Goal: Find contact information: Find contact information

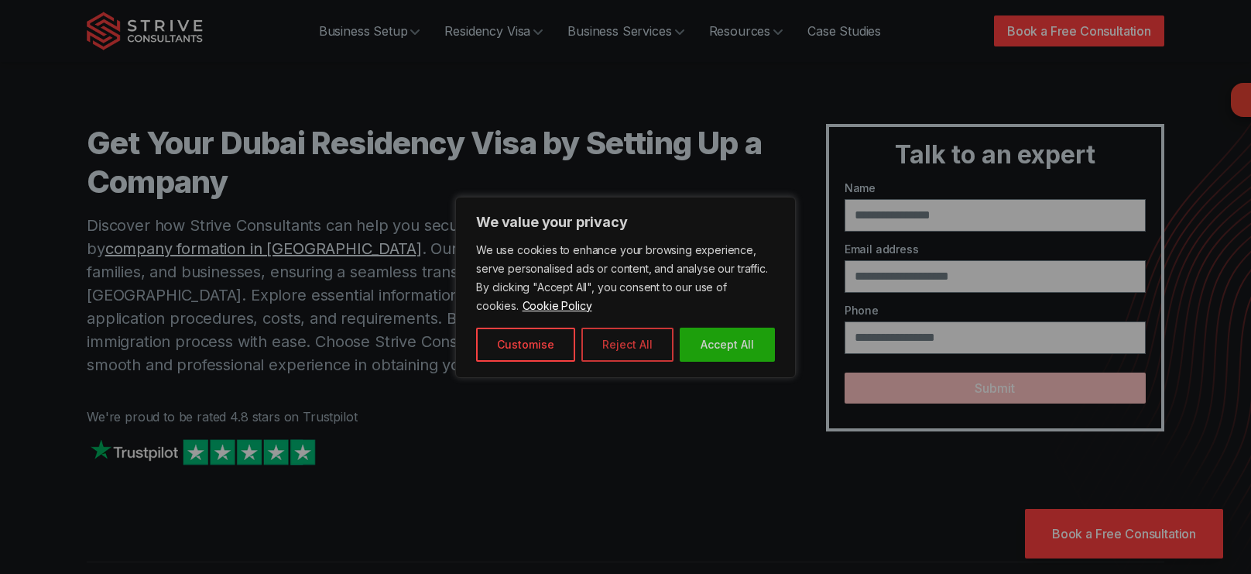
click at [617, 351] on button "Reject All" at bounding box center [627, 345] width 92 height 34
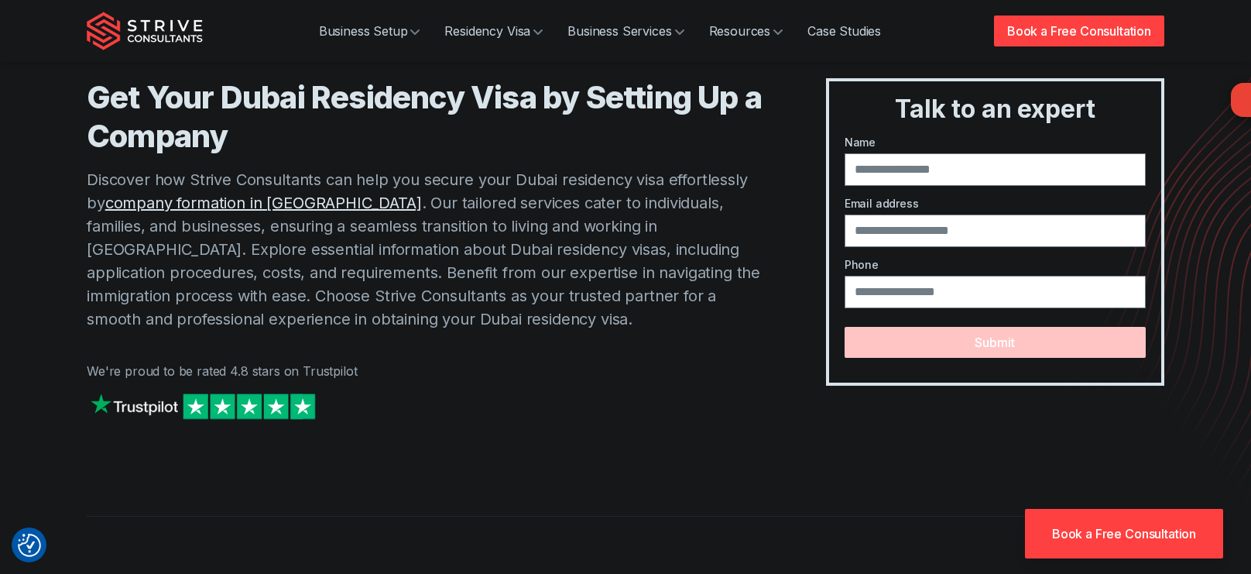
scroll to position [46, 0]
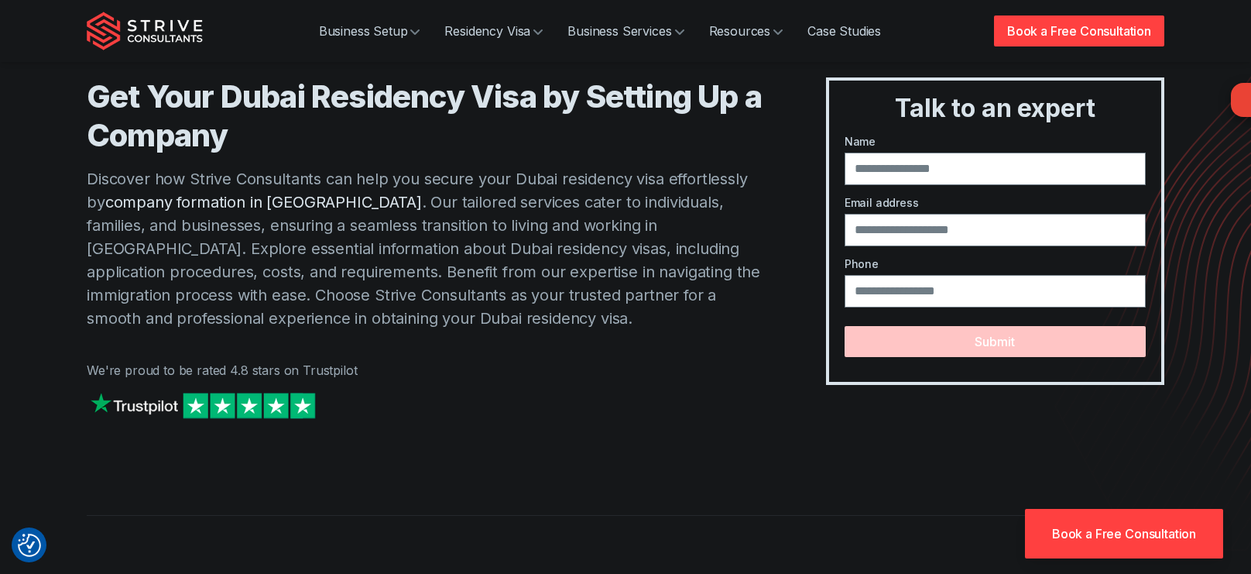
click at [215, 208] on link "company formation in [GEOGRAPHIC_DATA]" at bounding box center [263, 202] width 317 height 19
click at [479, 24] on link "Residency Visa" at bounding box center [493, 30] width 123 height 31
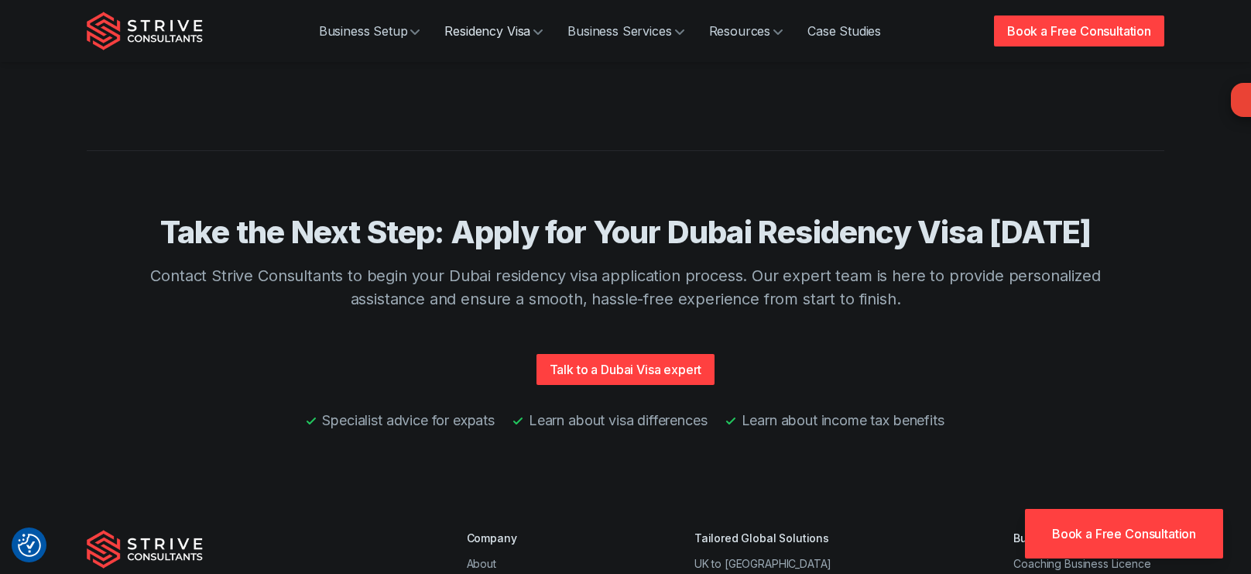
scroll to position [3745, 0]
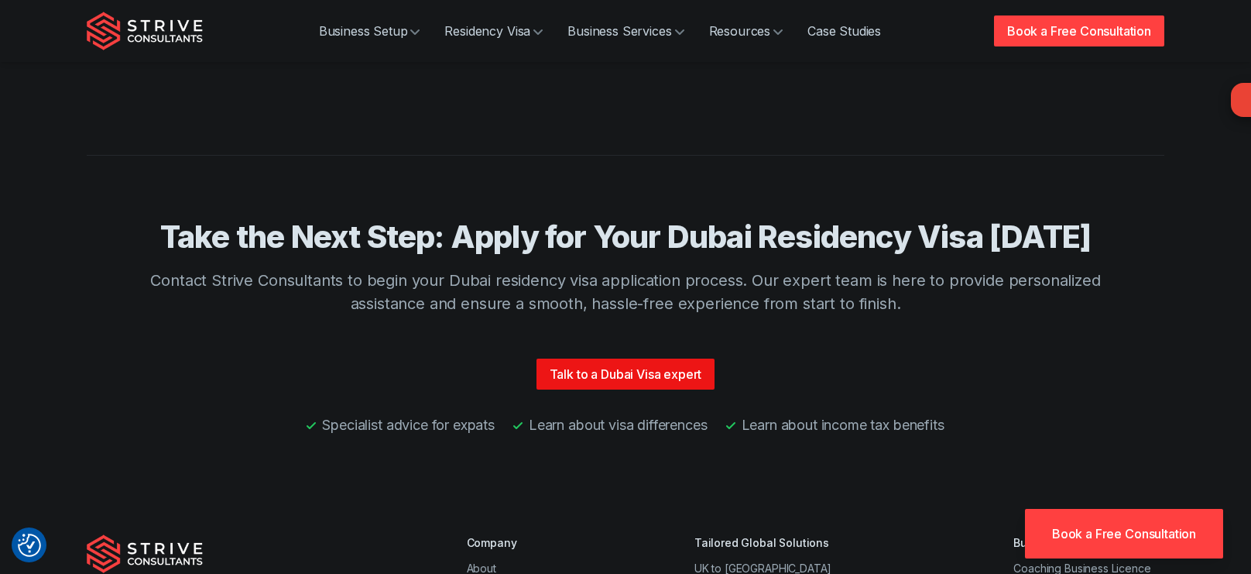
click at [623, 358] on link "Talk to a Dubai Visa expert" at bounding box center [626, 373] width 179 height 31
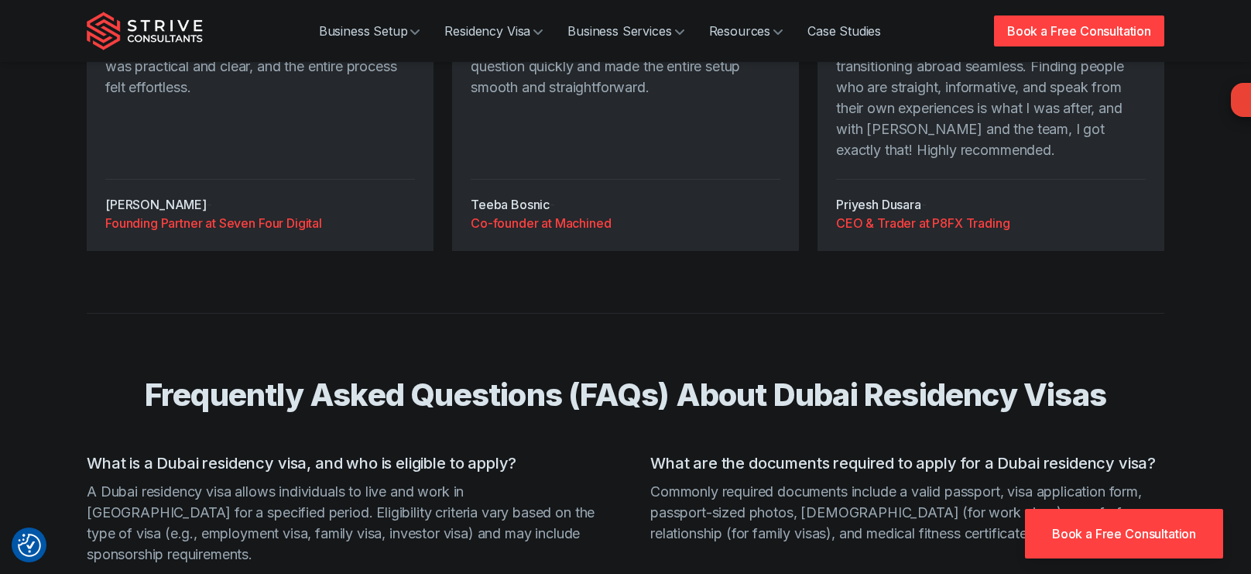
scroll to position [2852, 0]
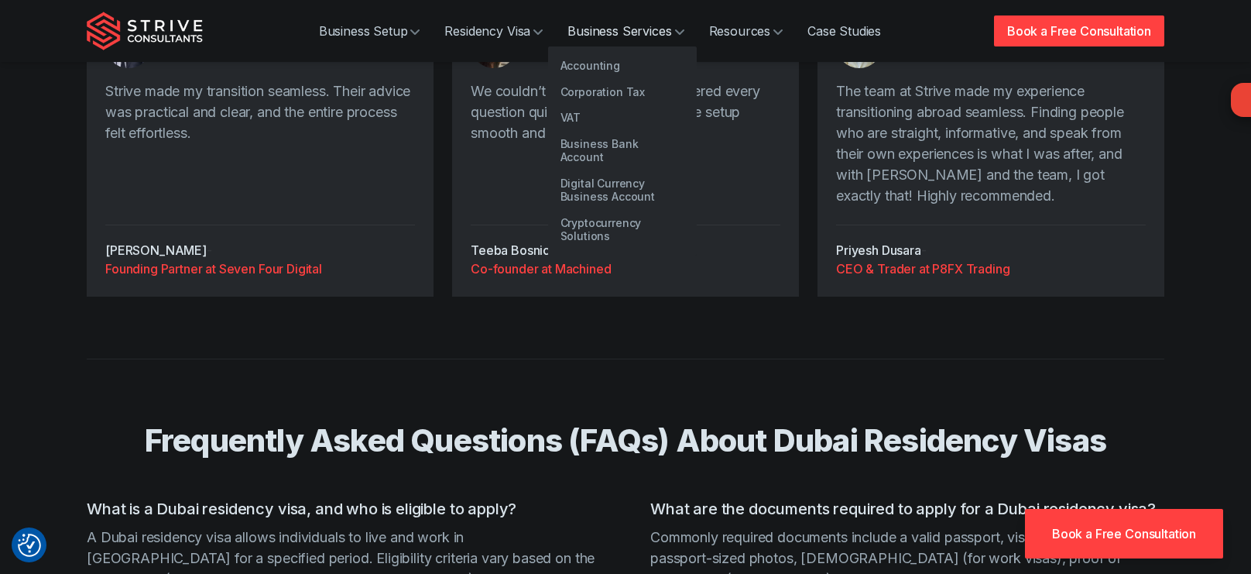
click at [619, 36] on link "Business Services" at bounding box center [625, 30] width 141 height 31
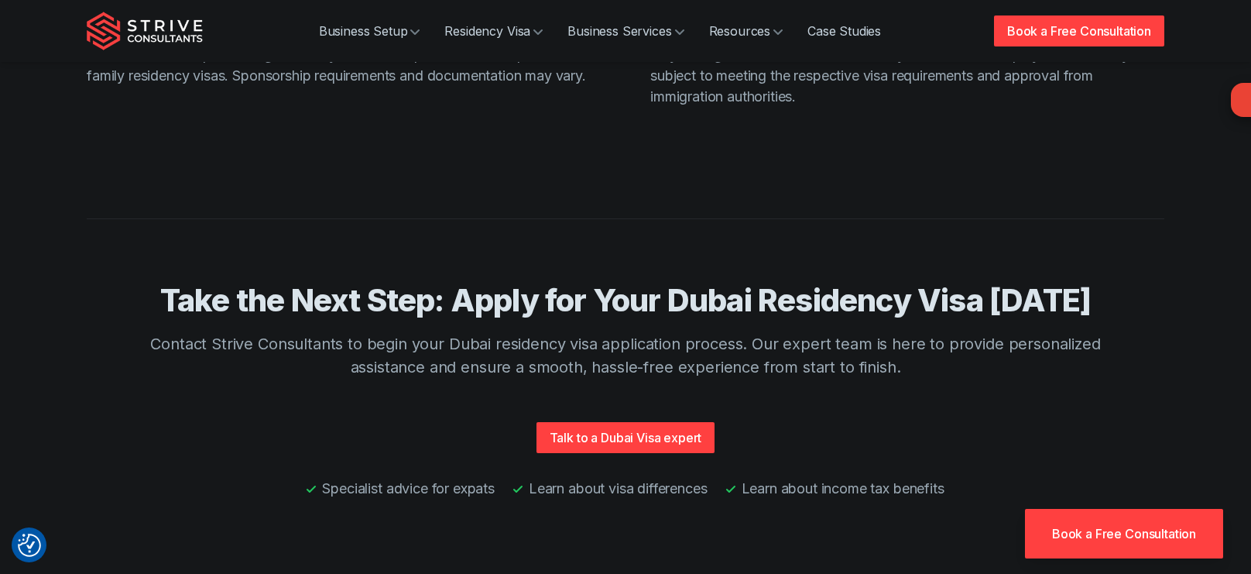
scroll to position [3683, 0]
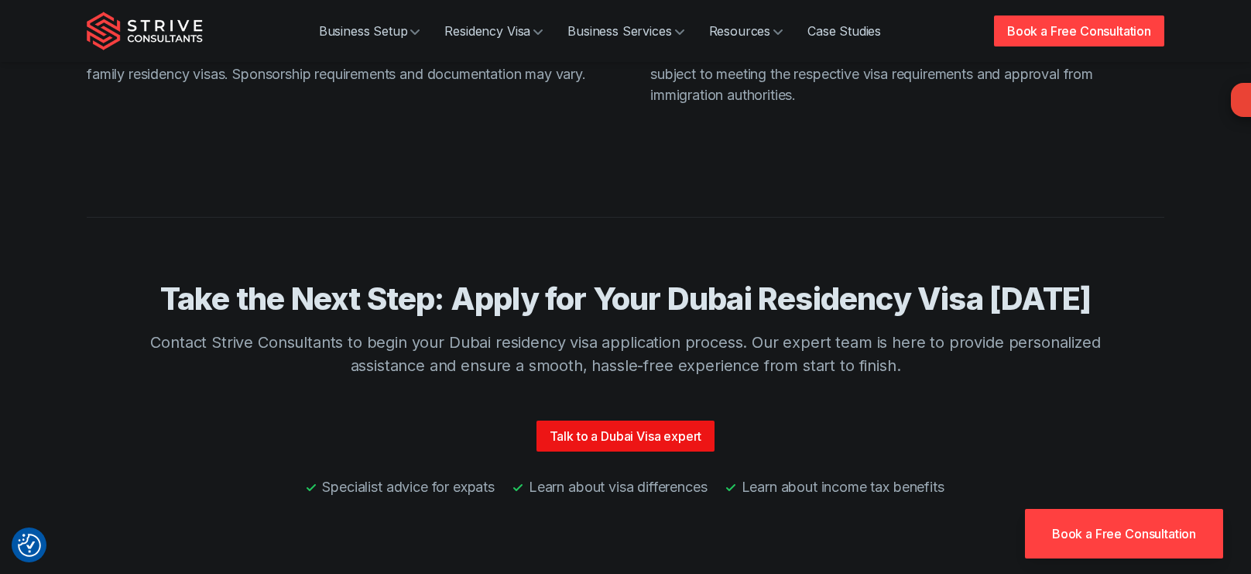
click at [645, 420] on link "Talk to a Dubai Visa expert" at bounding box center [626, 435] width 179 height 31
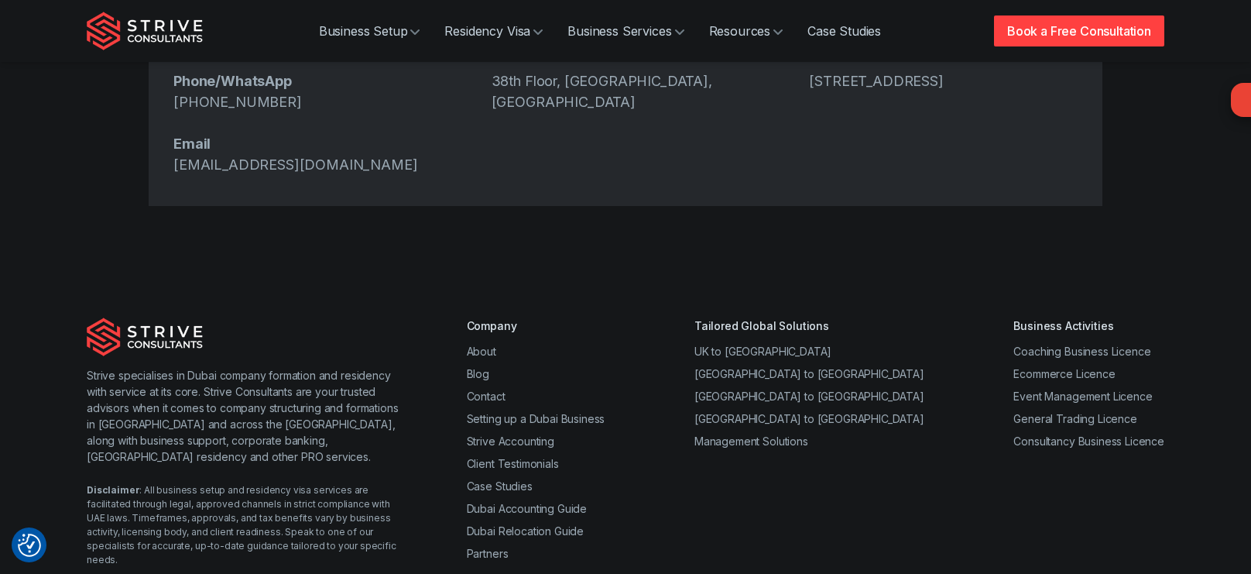
scroll to position [924, 0]
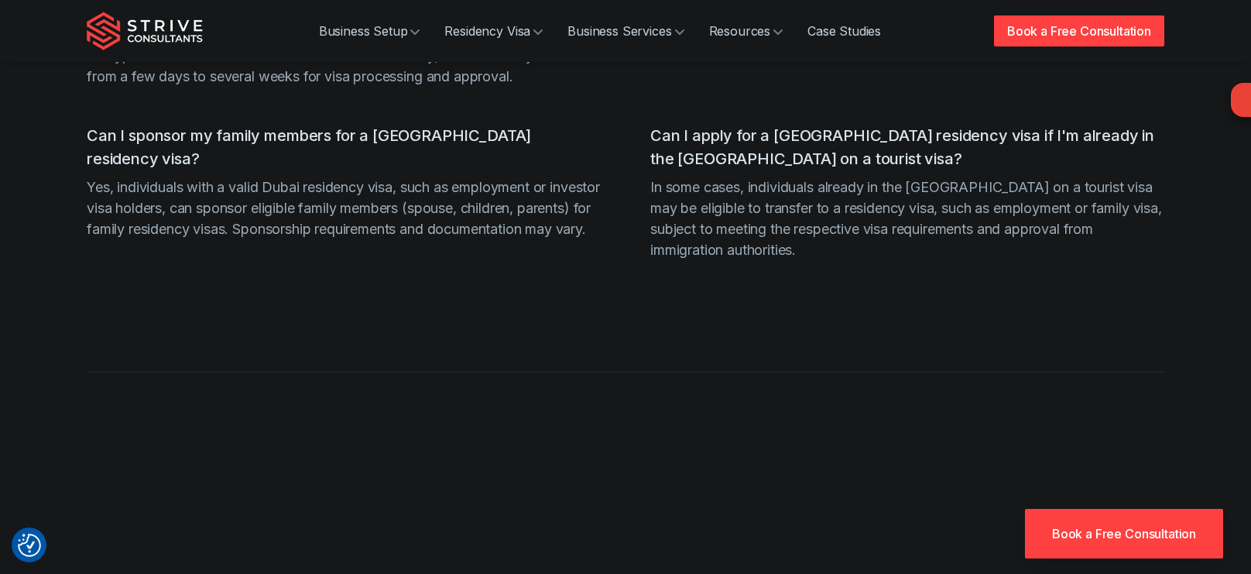
scroll to position [3683, 0]
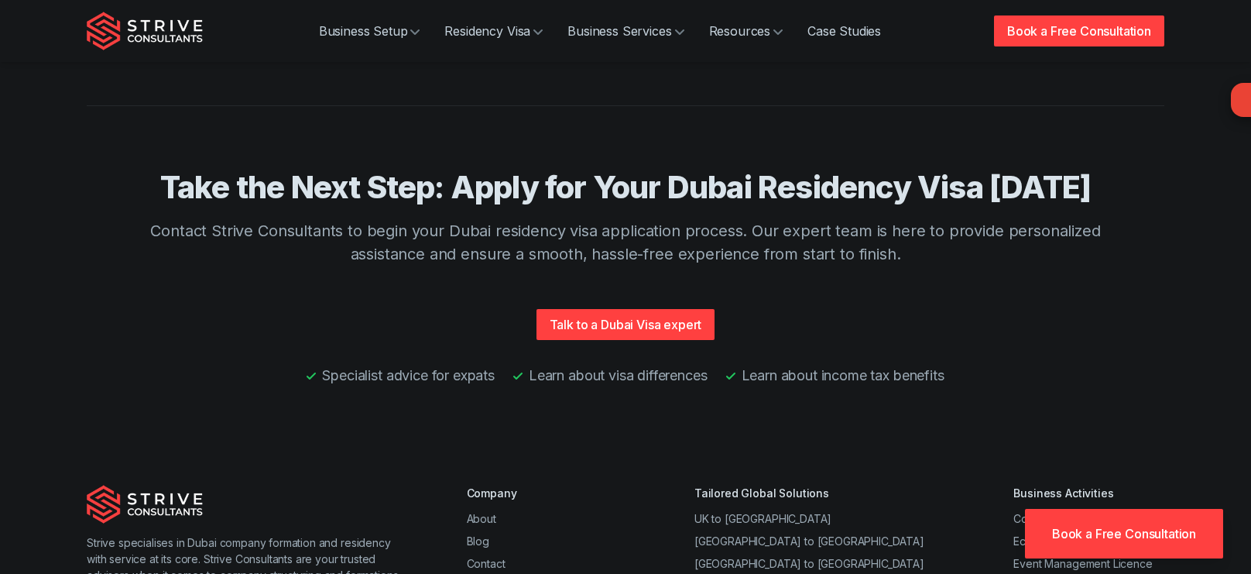
scroll to position [3794, 0]
click at [630, 310] on link "Talk to a Dubai Visa expert" at bounding box center [626, 325] width 179 height 31
